Goal: Task Accomplishment & Management: Use online tool/utility

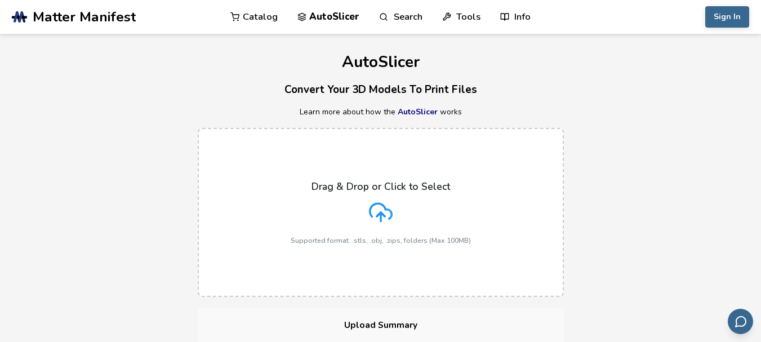
click at [381, 216] on line at bounding box center [381, 216] width 0 height 9
click at [0, 0] on input "Drag & Drop or Click to Select Supported format: .stls, .obj, .zips, folders (M…" at bounding box center [0, 0] width 0 height 0
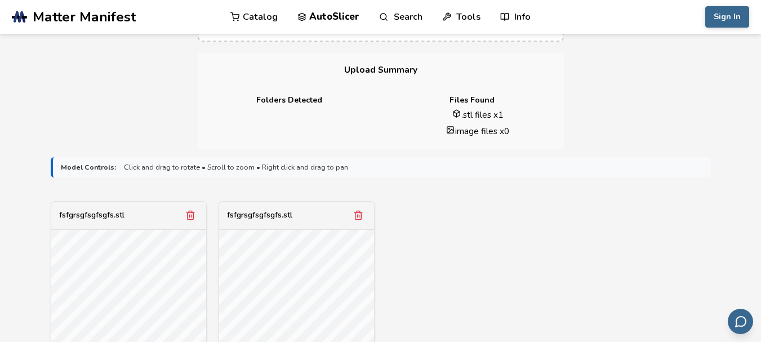
scroll to position [256, 0]
click at [191, 218] on icon "Remove model" at bounding box center [190, 215] width 10 height 10
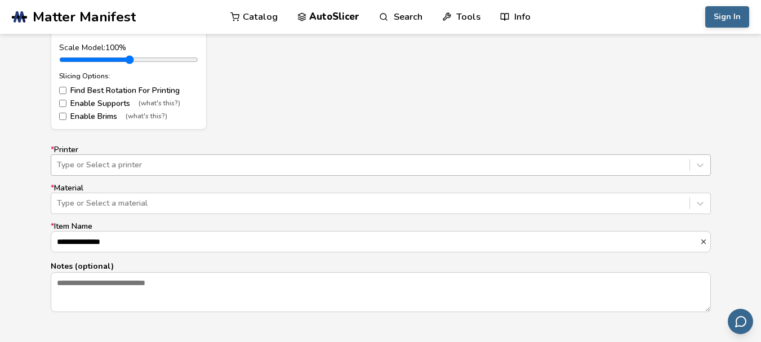
scroll to position [641, 0]
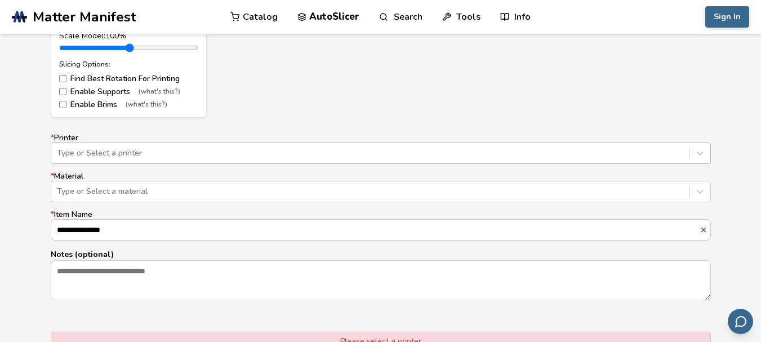
click at [192, 164] on div "Type or Select a printer" at bounding box center [381, 153] width 661 height 21
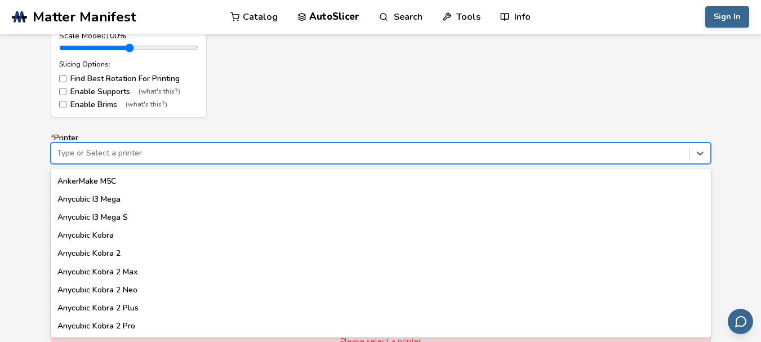
scroll to position [0, 0]
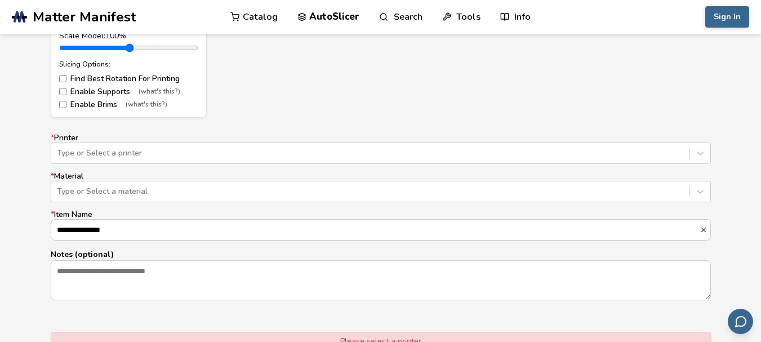
click at [292, 126] on form "**********" at bounding box center [381, 80] width 676 height 634
click at [382, 142] on label "* Printer Type or Select a printer" at bounding box center [381, 149] width 661 height 30
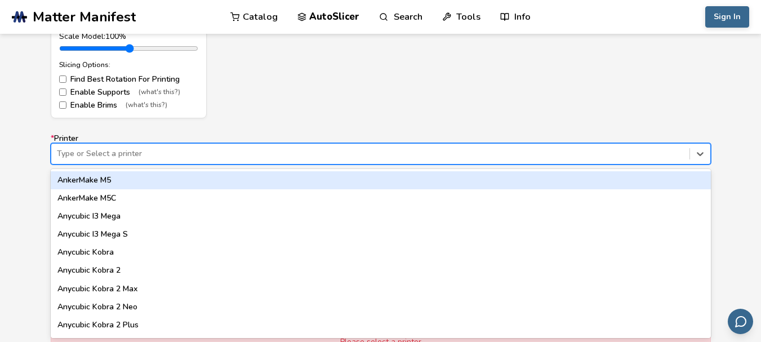
click at [365, 149] on div at bounding box center [370, 153] width 627 height 11
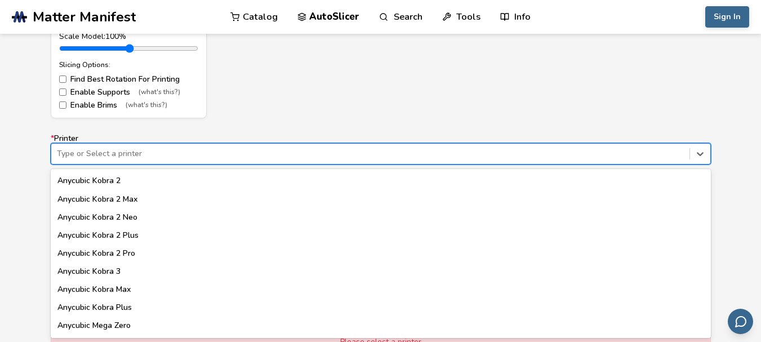
scroll to position [0, 0]
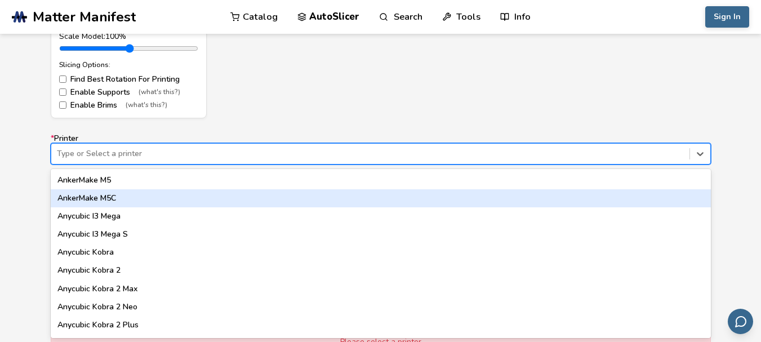
click at [137, 207] on div "AnkerMake M5C" at bounding box center [381, 198] width 661 height 18
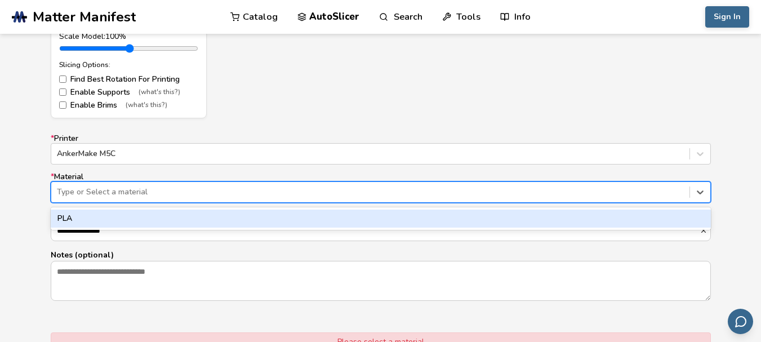
click at [121, 185] on div "Type or Select a material" at bounding box center [370, 192] width 639 height 16
click at [122, 218] on div "PLA" at bounding box center [381, 219] width 661 height 18
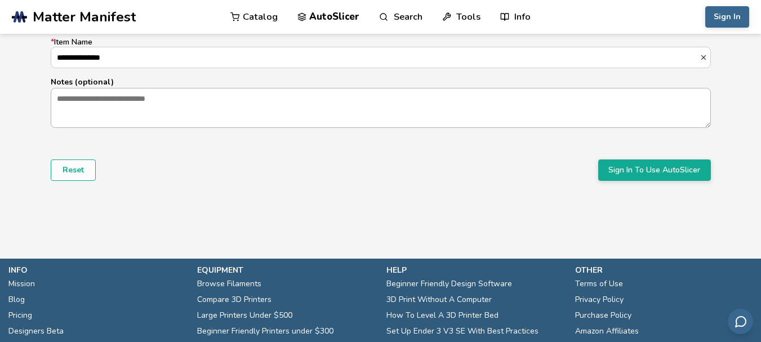
scroll to position [817, 0]
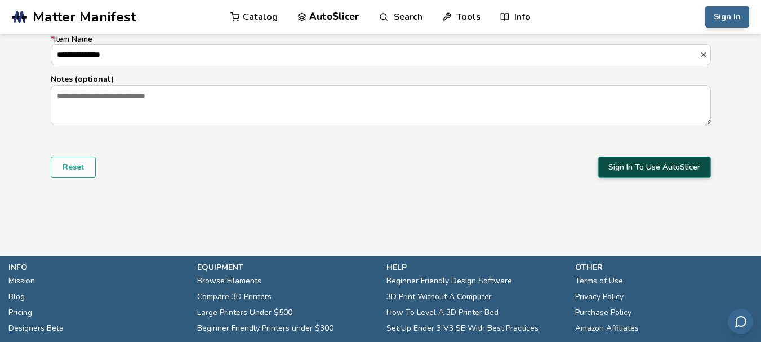
click at [674, 172] on button "Sign In To Use AutoSlicer" at bounding box center [655, 167] width 113 height 21
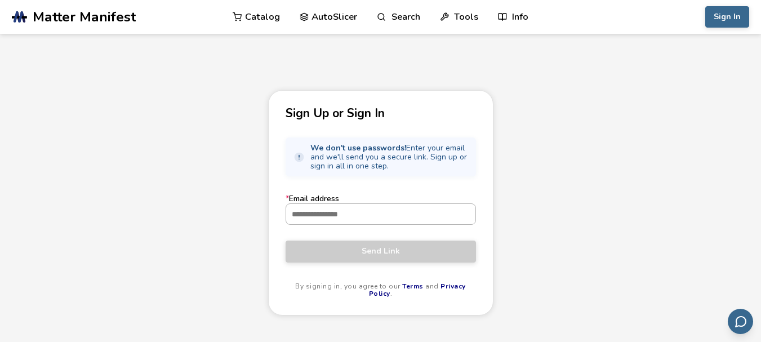
click at [359, 214] on input "* Email address" at bounding box center [380, 214] width 189 height 20
click at [734, 16] on button "Sign In" at bounding box center [728, 16] width 44 height 21
click at [342, 219] on input "* Email address" at bounding box center [380, 214] width 189 height 20
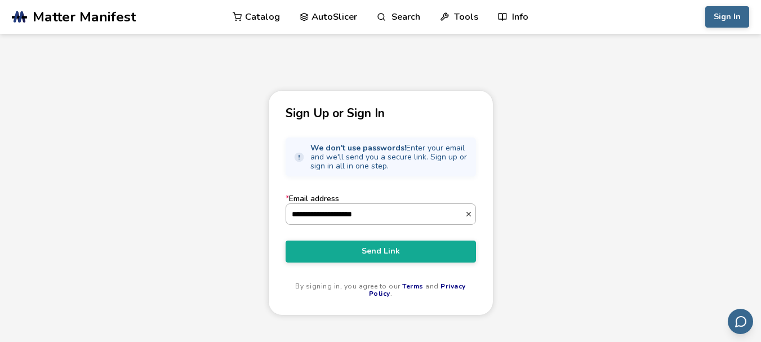
click at [286, 241] on button "Send Link" at bounding box center [381, 251] width 191 height 21
type input "**********"
click at [286, 241] on button "Send Link" at bounding box center [381, 251] width 191 height 21
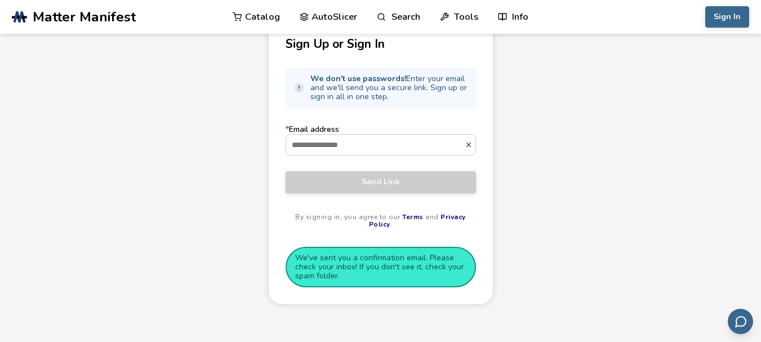
scroll to position [67, 0]
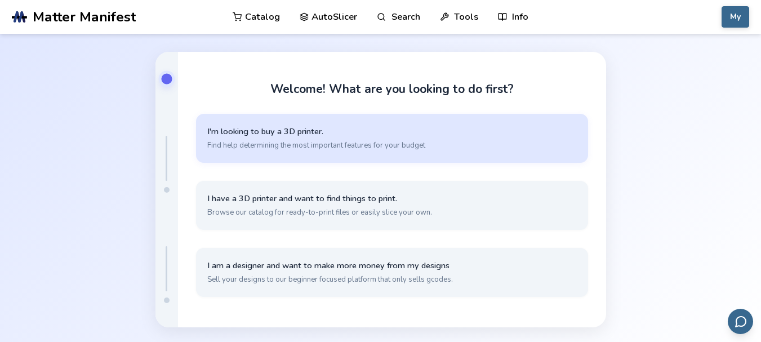
scroll to position [7, 0]
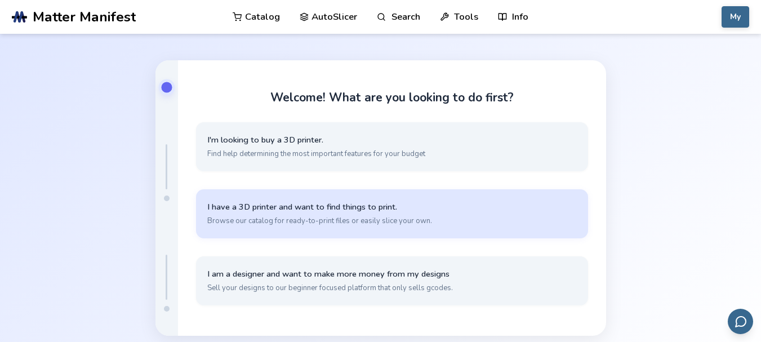
click at [391, 218] on span "Browse our catalog for ready-to-print files or easily slice your own." at bounding box center [392, 221] width 370 height 10
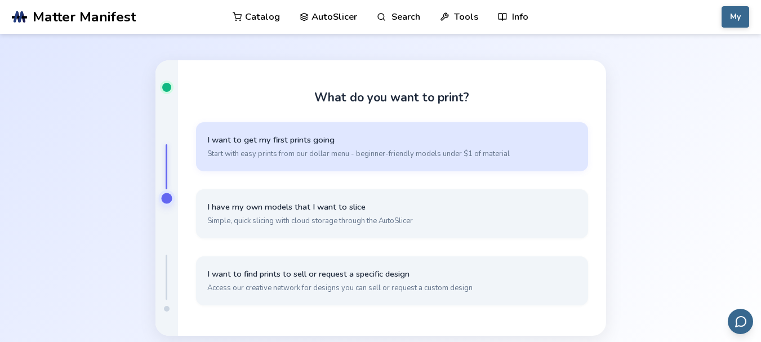
scroll to position [33, 0]
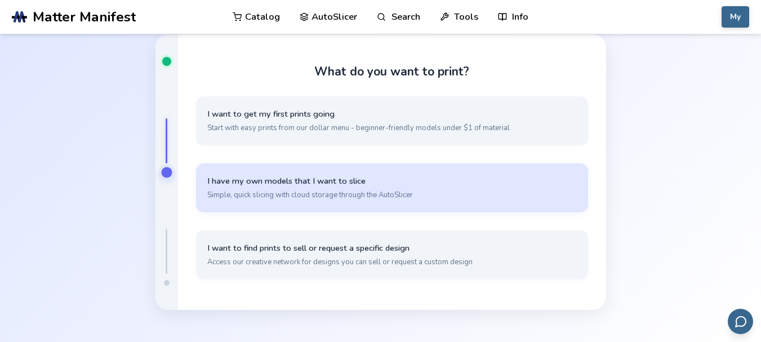
click at [370, 196] on span "Simple, quick slicing with cloud storage through the AutoSlicer" at bounding box center [392, 195] width 370 height 10
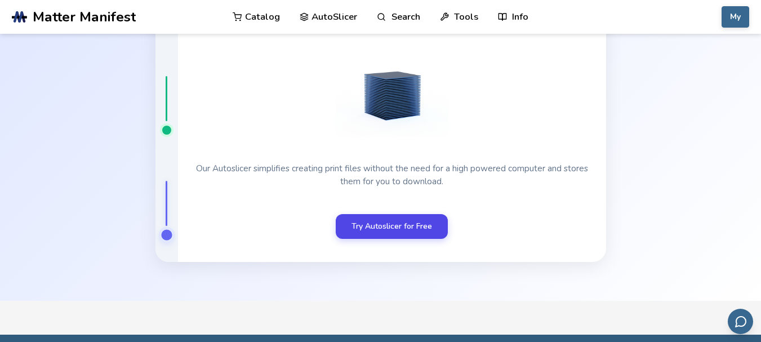
scroll to position [38, 0]
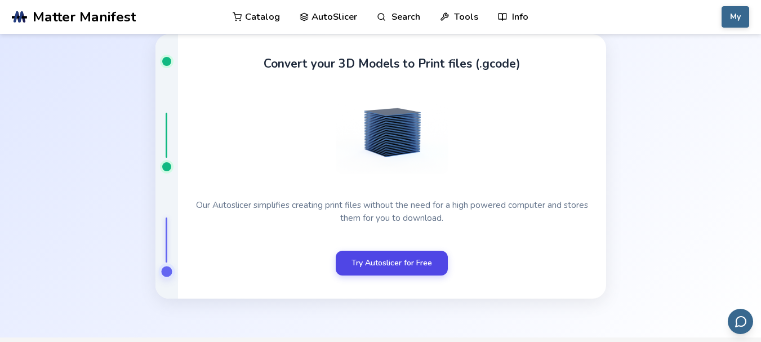
click at [407, 189] on div "Convert your 3D Models to Print files (.gcode) Our Autoslicer simplifies creati…" at bounding box center [392, 166] width 428 height 265
click at [422, 268] on link "Try Autoslicer for Free" at bounding box center [392, 263] width 112 height 25
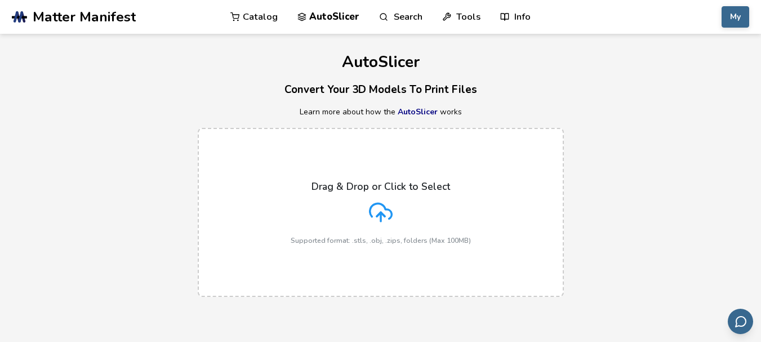
click at [388, 216] on icon at bounding box center [381, 213] width 24 height 24
click at [0, 0] on input "Drag & Drop or Click to Select Supported format: .stls, .obj, .zips, folders (M…" at bounding box center [0, 0] width 0 height 0
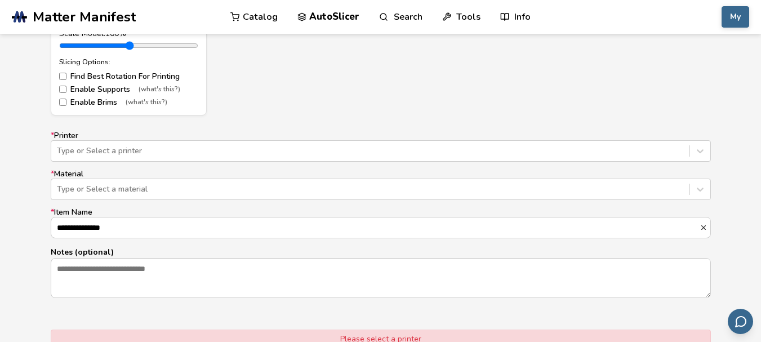
scroll to position [695, 0]
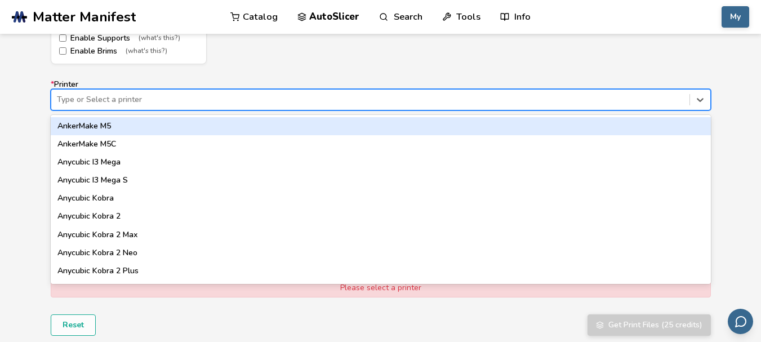
drag, startPoint x: 274, startPoint y: 109, endPoint x: 219, endPoint y: 128, distance: 58.3
click at [219, 110] on div "62 results available. Use Up and Down to choose options, press Enter to select …" at bounding box center [381, 99] width 661 height 21
click at [219, 128] on div "AnkerMake M5" at bounding box center [381, 126] width 661 height 18
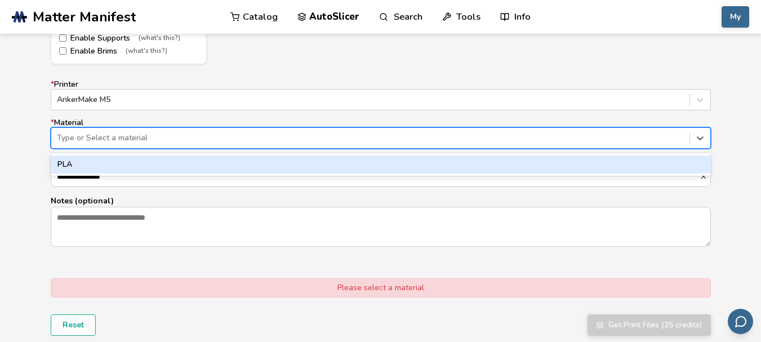
click at [237, 139] on div at bounding box center [370, 137] width 627 height 11
click at [218, 162] on div "PLA" at bounding box center [381, 165] width 661 height 18
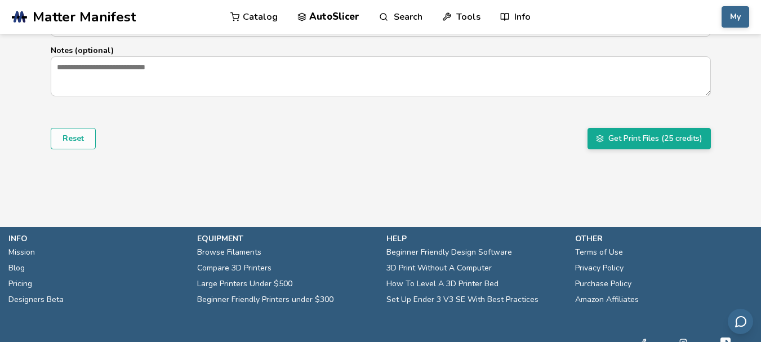
scroll to position [848, 0]
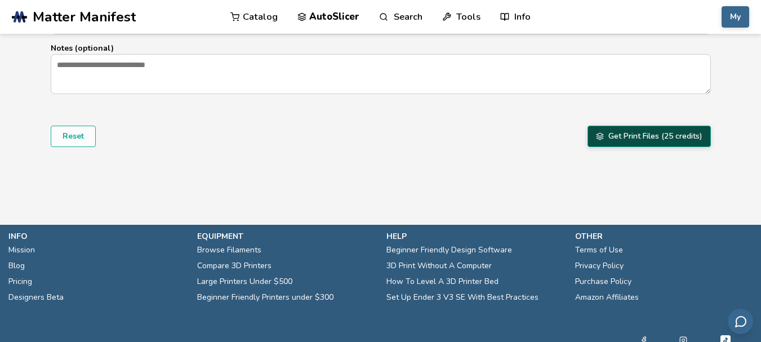
click at [635, 139] on button "Get Print Files (25 credits)" at bounding box center [649, 136] width 123 height 21
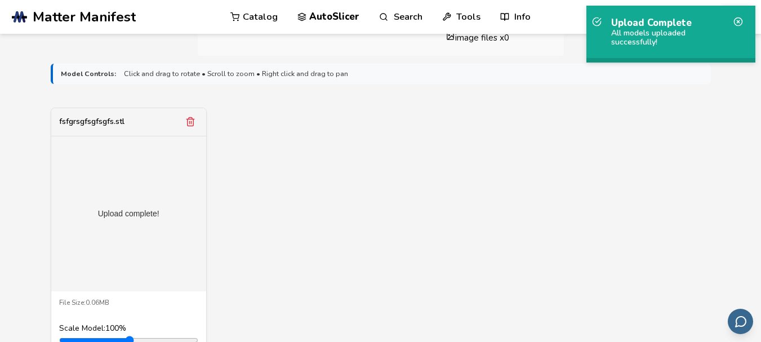
scroll to position [334, 0]
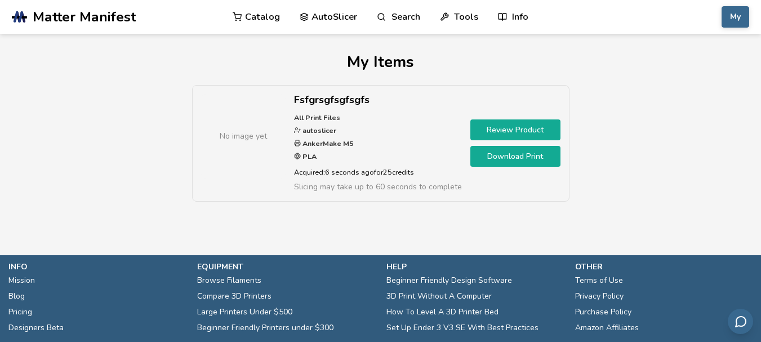
click at [530, 154] on link "Download Print" at bounding box center [516, 156] width 90 height 21
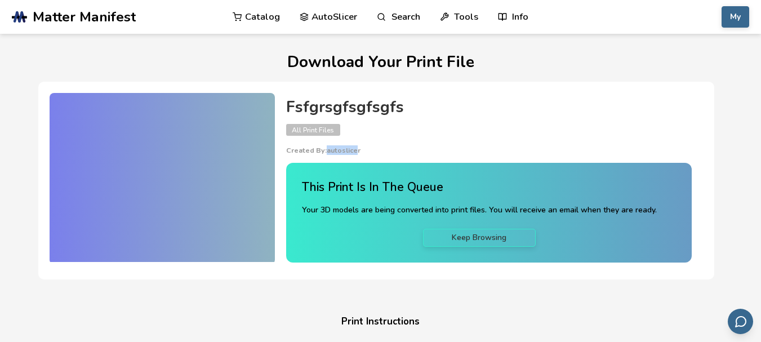
drag, startPoint x: 357, startPoint y: 150, endPoint x: 327, endPoint y: 152, distance: 29.3
click at [327, 152] on p "Created By: autoslicer" at bounding box center [489, 151] width 406 height 8
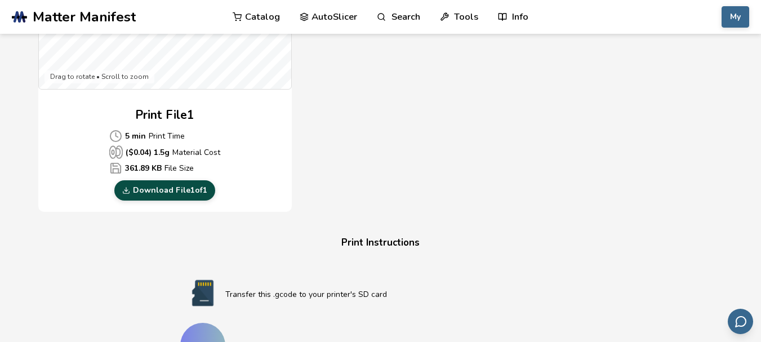
scroll to position [486, 0]
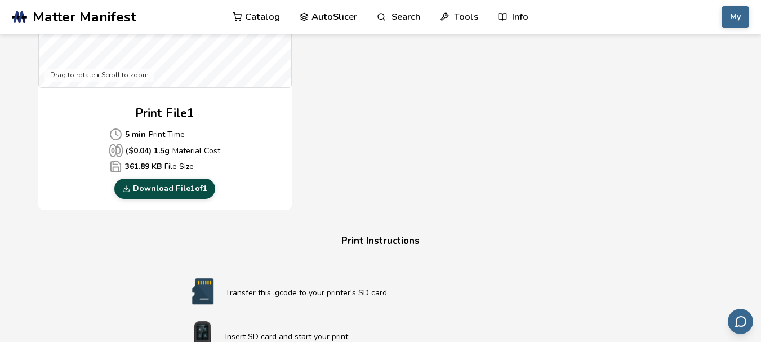
click at [201, 193] on link "Download File 1 of 1" at bounding box center [164, 189] width 101 height 20
